Goal: Understand process/instructions: Learn how to perform a task or action

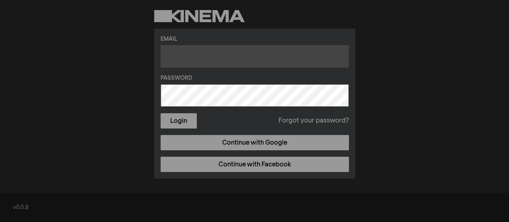
click at [198, 53] on input "text" at bounding box center [255, 56] width 188 height 23
type input "d"
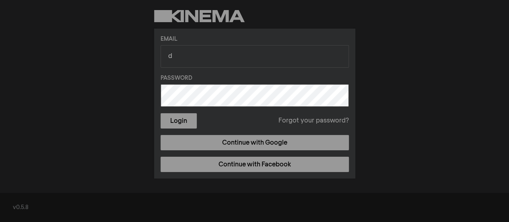
click at [311, 122] on link "Forgot your password?" at bounding box center [314, 121] width 70 height 10
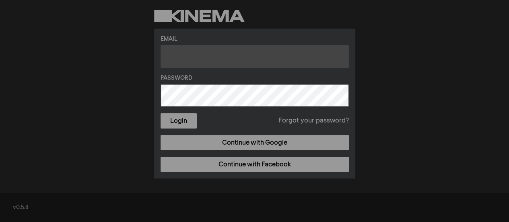
click at [215, 58] on input "text" at bounding box center [255, 56] width 188 height 23
type input "donnaoha@gmail.com"
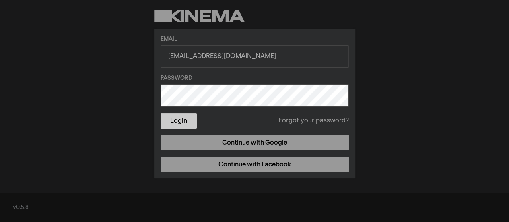
click at [181, 123] on button "Login" at bounding box center [179, 120] width 36 height 15
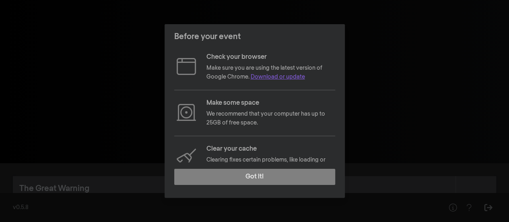
click at [297, 78] on link "Download or update" at bounding box center [278, 77] width 54 height 6
click at [281, 76] on link "Download or update" at bounding box center [278, 77] width 54 height 6
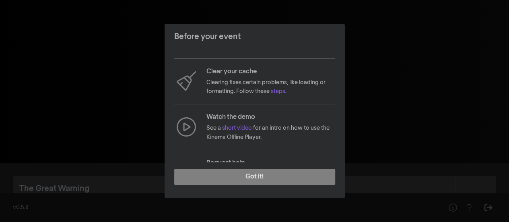
scroll to position [101, 0]
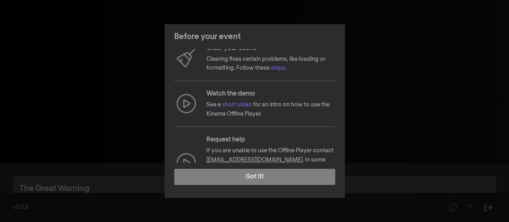
drag, startPoint x: 455, startPoint y: 1, endPoint x: 339, endPoint y: 32, distance: 120.7
click at [339, 32] on header "Before your event" at bounding box center [255, 36] width 180 height 25
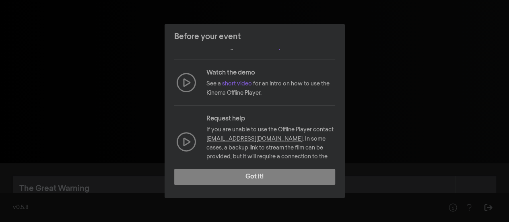
scroll to position [132, 0]
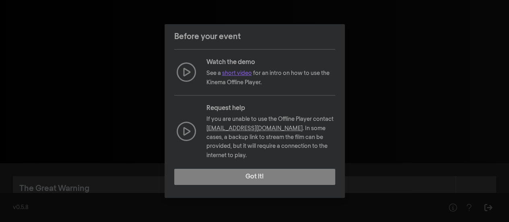
click at [241, 72] on link "short video" at bounding box center [237, 73] width 30 height 6
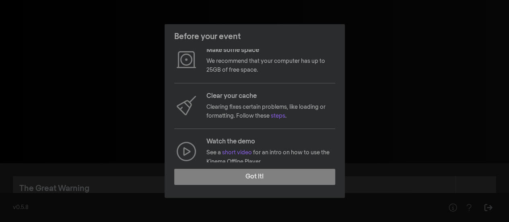
scroll to position [45, 0]
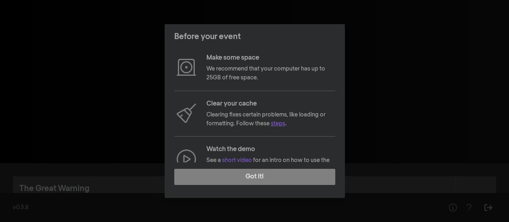
click at [285, 123] on link "steps" at bounding box center [278, 124] width 14 height 6
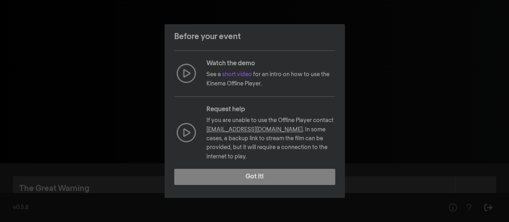
scroll to position [132, 0]
click at [259, 128] on link "[EMAIL_ADDRESS][DOMAIN_NAME]" at bounding box center [255, 129] width 96 height 6
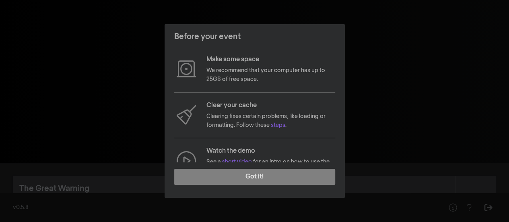
scroll to position [0, 0]
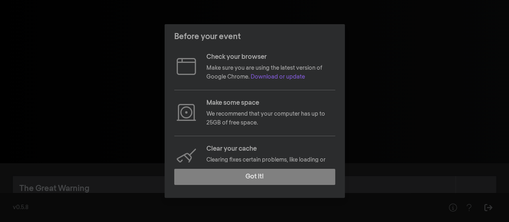
click at [352, 104] on div "Before your event Check your browser Make sure you are using the latest version…" at bounding box center [254, 111] width 509 height 222
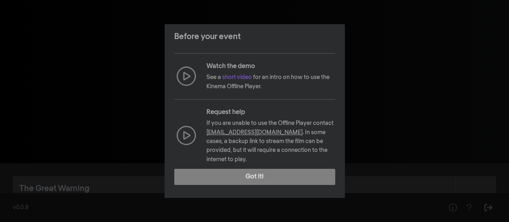
scroll to position [132, 0]
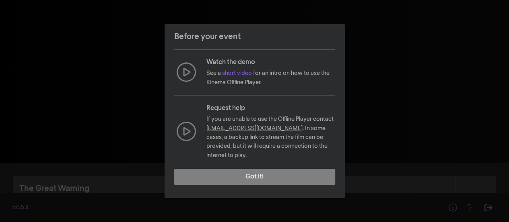
click at [360, 43] on div "Before your event Check your browser Make sure you are using the latest version…" at bounding box center [254, 111] width 509 height 222
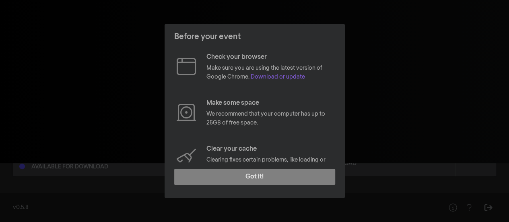
scroll to position [59, 0]
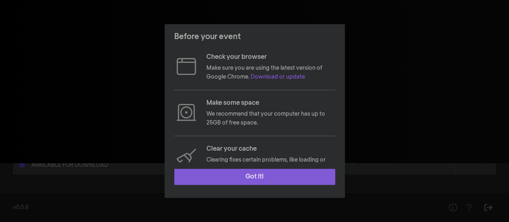
click at [284, 177] on button "Got it!" at bounding box center [254, 177] width 161 height 16
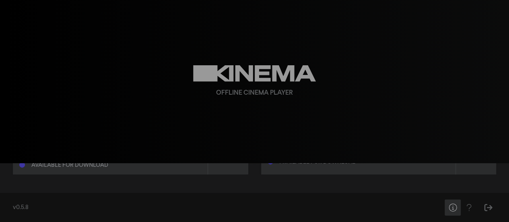
click at [452, 207] on icon "Help" at bounding box center [453, 207] width 10 height 8
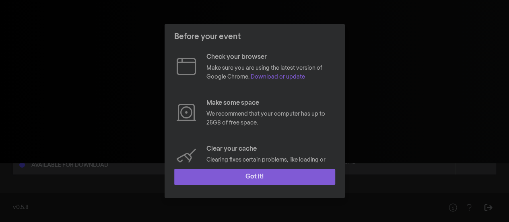
click at [289, 180] on button "Got it!" at bounding box center [254, 177] width 161 height 16
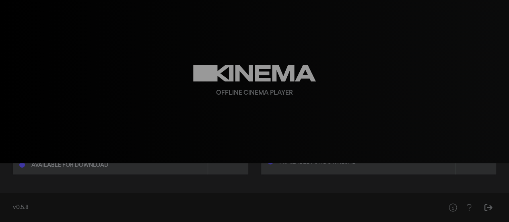
scroll to position [0, 0]
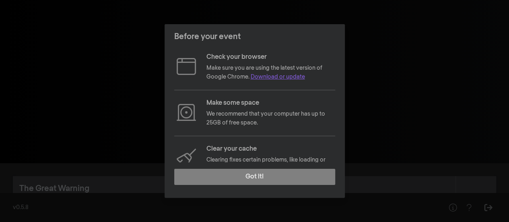
click at [277, 78] on link "Download or update" at bounding box center [278, 77] width 54 height 6
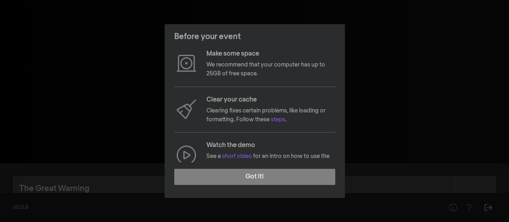
scroll to position [64, 0]
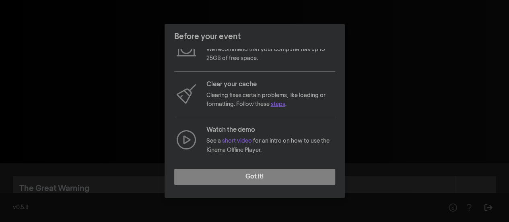
click at [280, 105] on link "steps" at bounding box center [278, 104] width 14 height 6
click at [241, 142] on link "short video" at bounding box center [237, 141] width 30 height 6
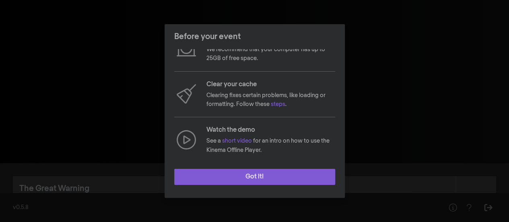
click at [265, 175] on button "Got it!" at bounding box center [254, 177] width 161 height 16
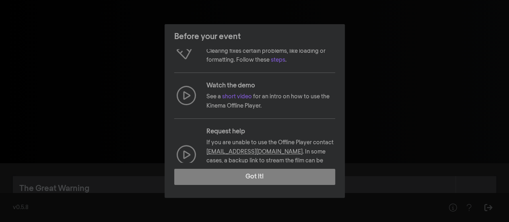
scroll to position [132, 0]
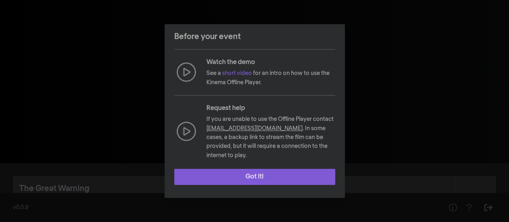
click at [282, 176] on button "Got it!" at bounding box center [254, 177] width 161 height 16
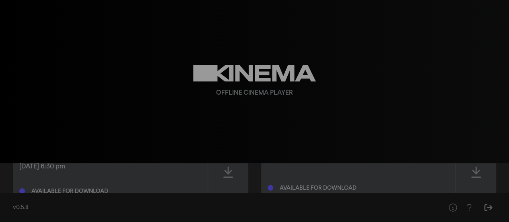
scroll to position [32, 0]
click at [229, 172] on icon at bounding box center [229, 172] width 10 height 13
click at [228, 174] on icon at bounding box center [229, 172] width 10 height 13
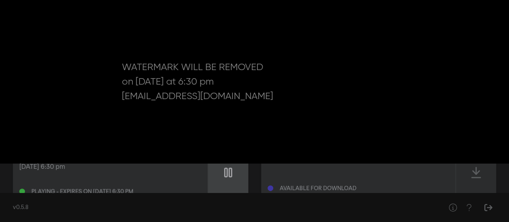
click at [229, 174] on icon at bounding box center [228, 173] width 8 height 10
type input "14.394679"
